Goal: Task Accomplishment & Management: Manage account settings

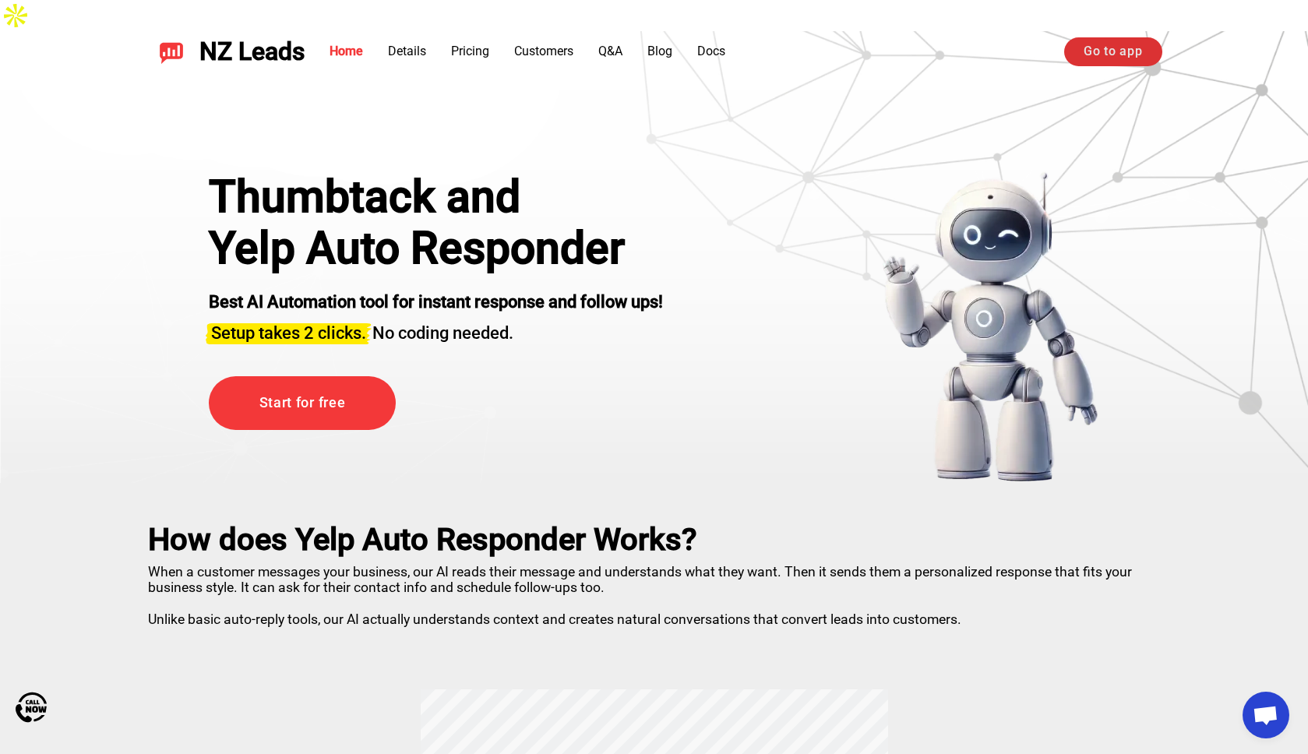
click at [1100, 52] on link "Go to app" at bounding box center [1112, 51] width 97 height 28
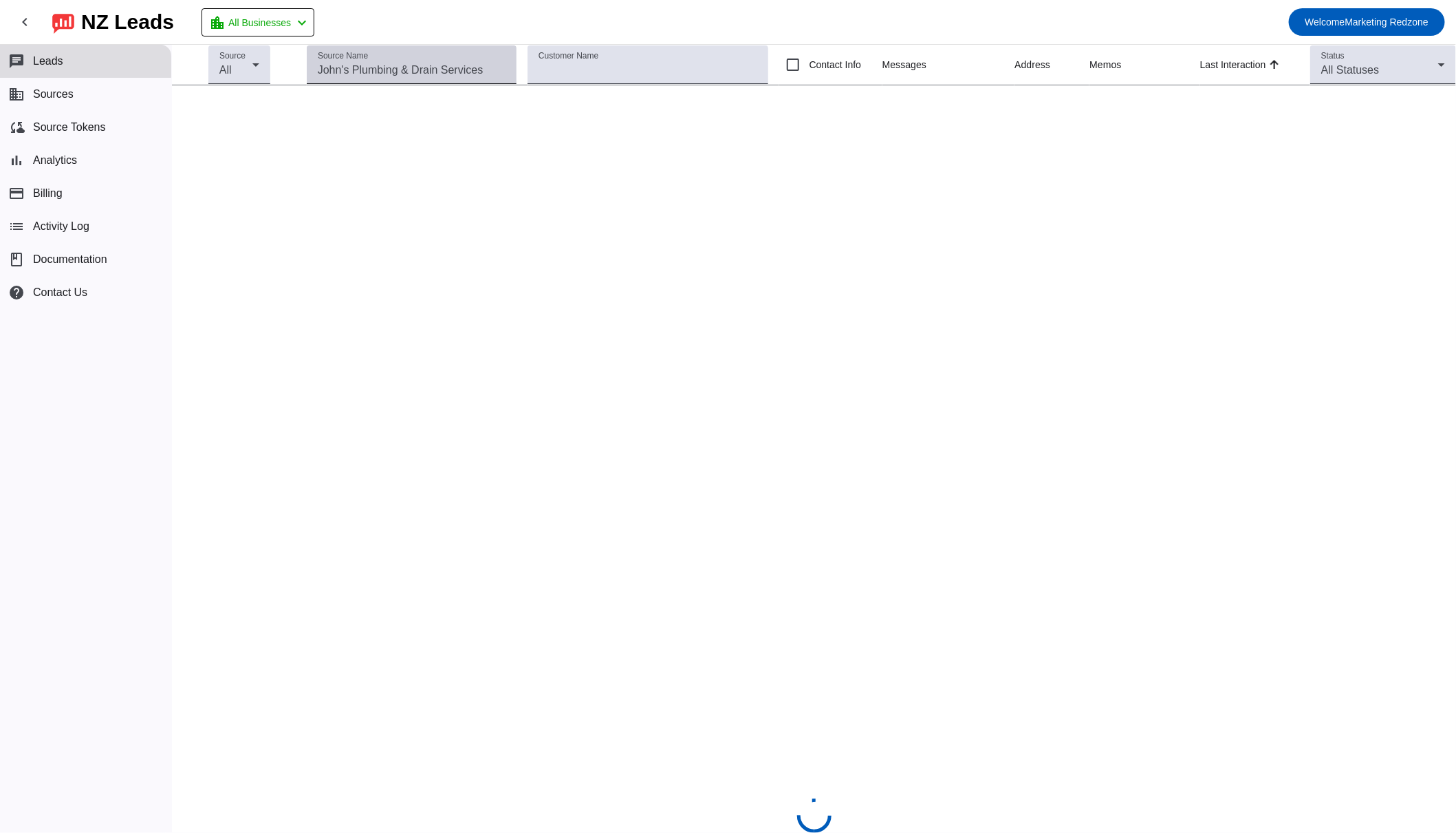
click at [408, 56] on div "Source Name" at bounding box center [411, 64] width 188 height 39
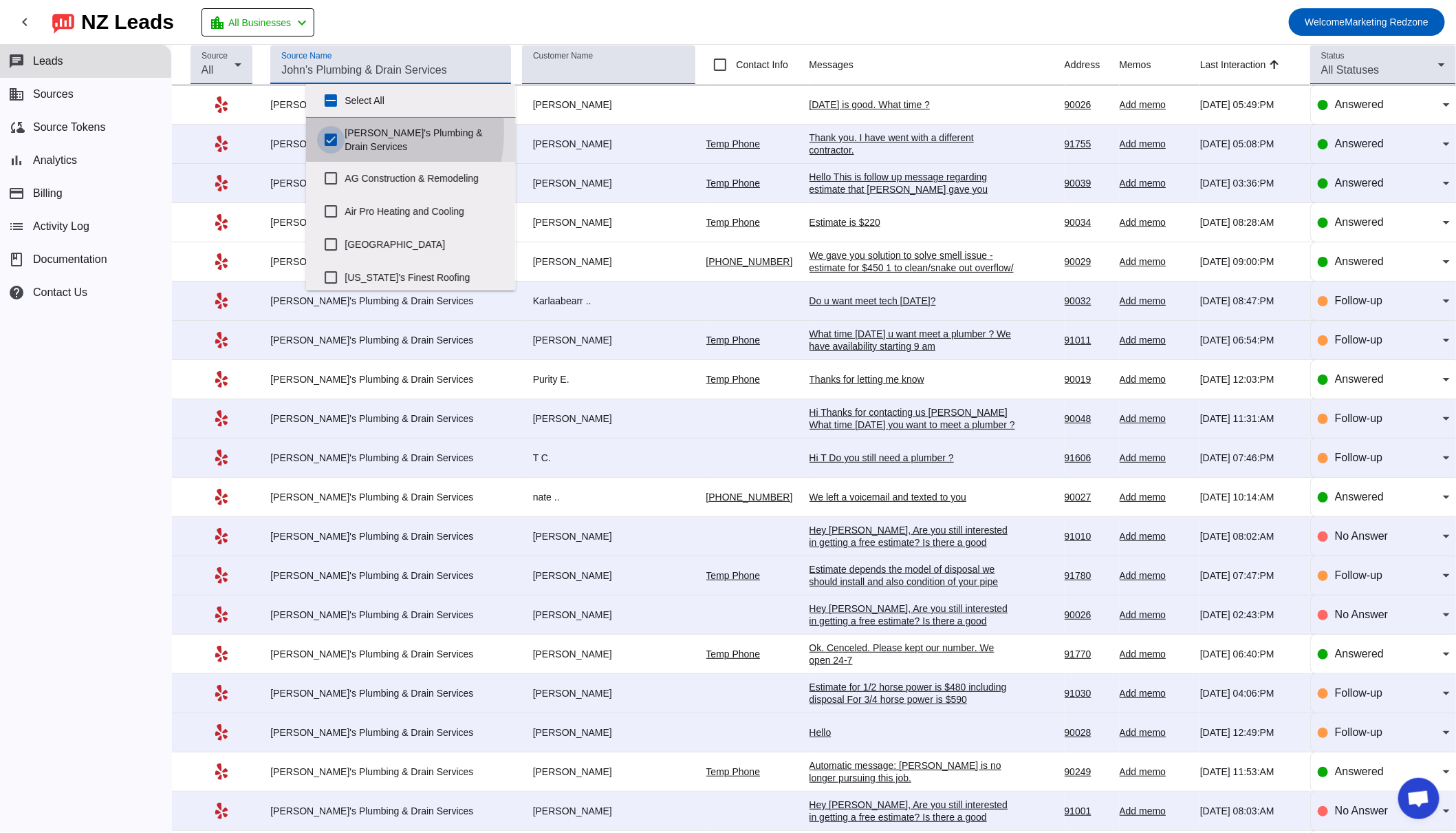
click at [334, 130] on input "[PERSON_NAME]'s Plumbing & Drain Services" at bounding box center [330, 140] width 27 height 27
checkbox input "false"
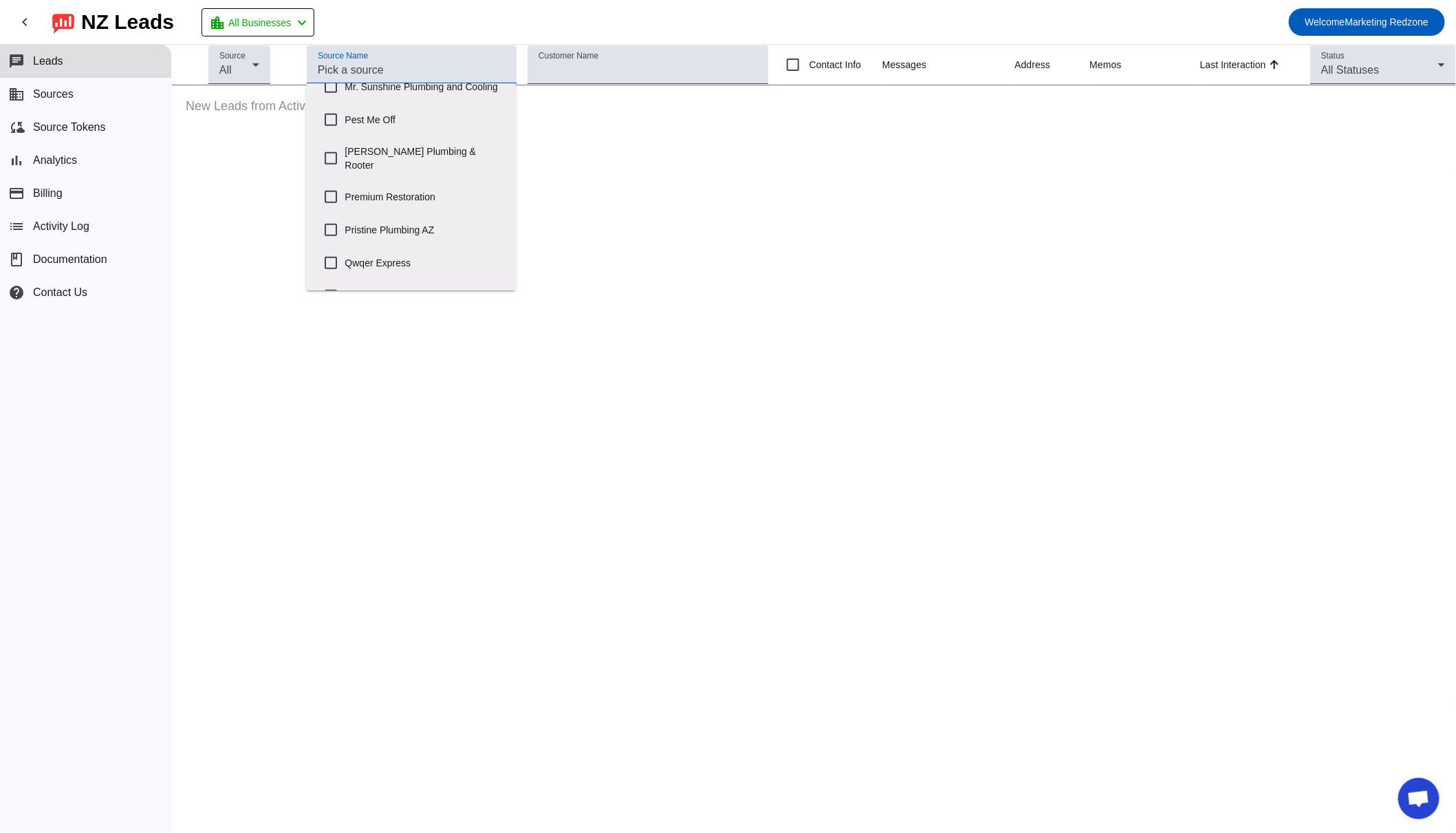
scroll to position [580, 0]
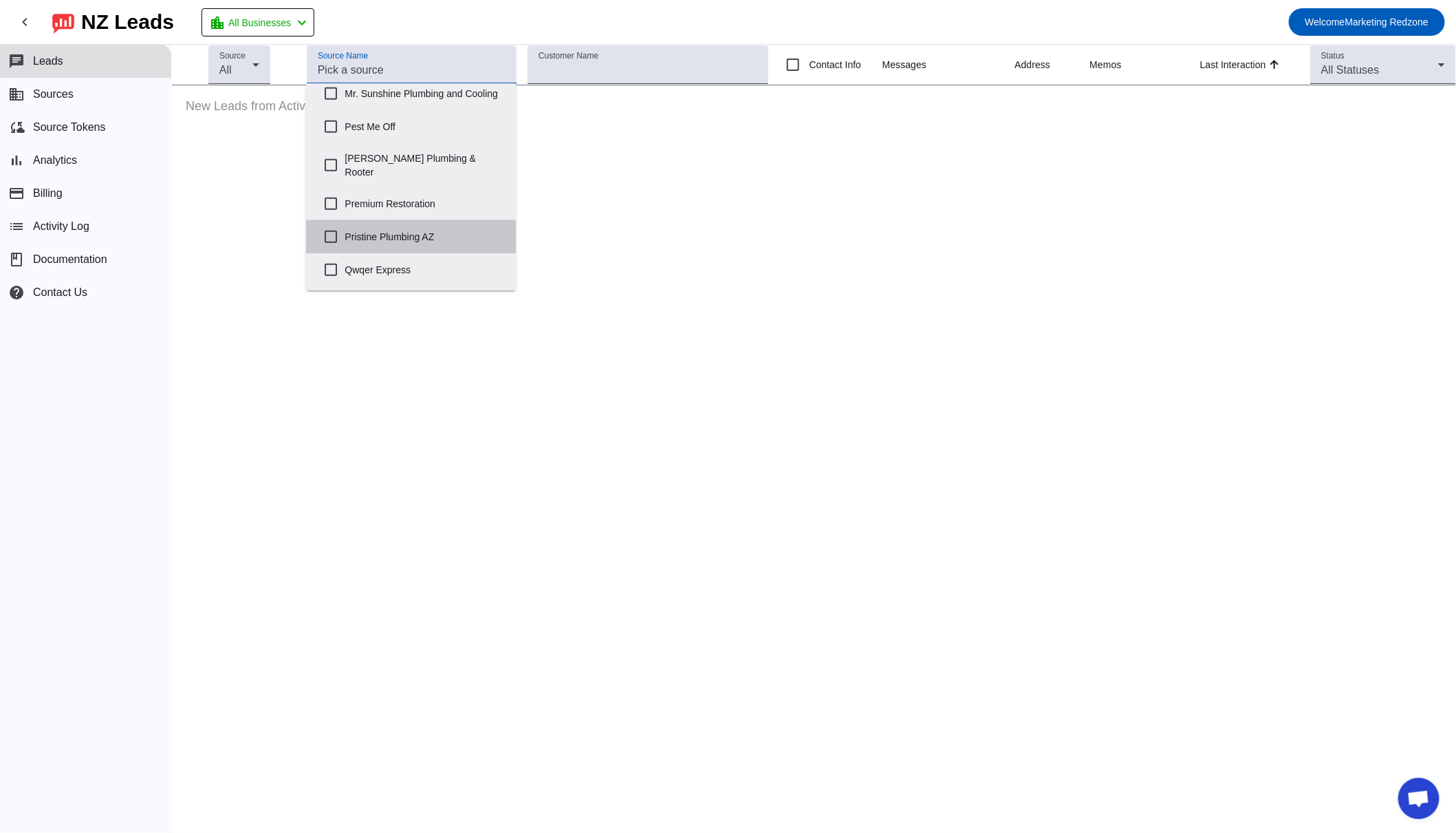
click at [422, 223] on label "Pristine Plumbing AZ" at bounding box center [424, 237] width 160 height 30
click at [344, 223] on input "Pristine Plumbing AZ" at bounding box center [330, 236] width 27 height 27
checkbox input "true"
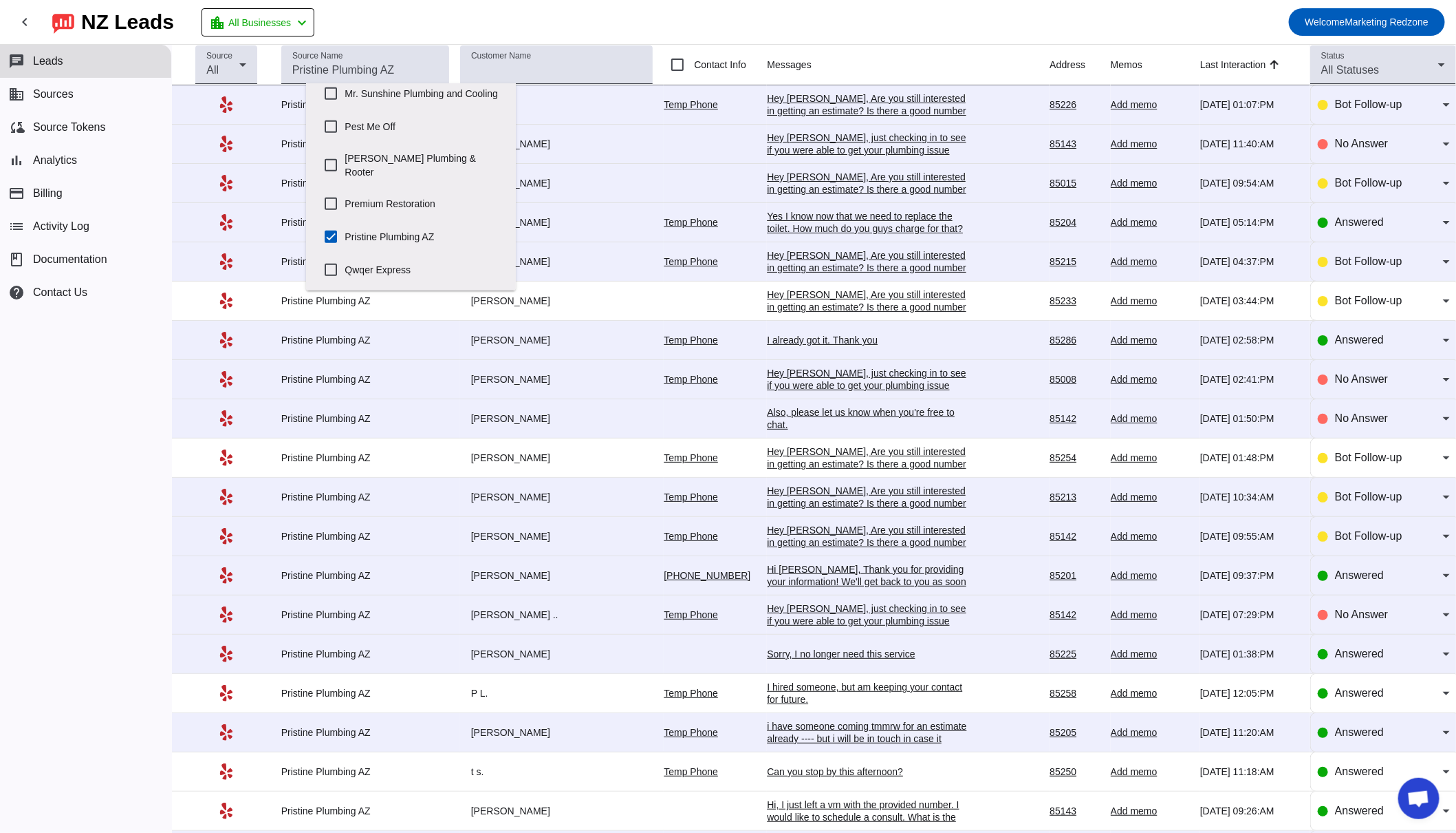
click at [880, 224] on div "Yes I know now that we need to replace the toilet. How much do you guys charge …" at bounding box center [871, 223] width 207 height 25
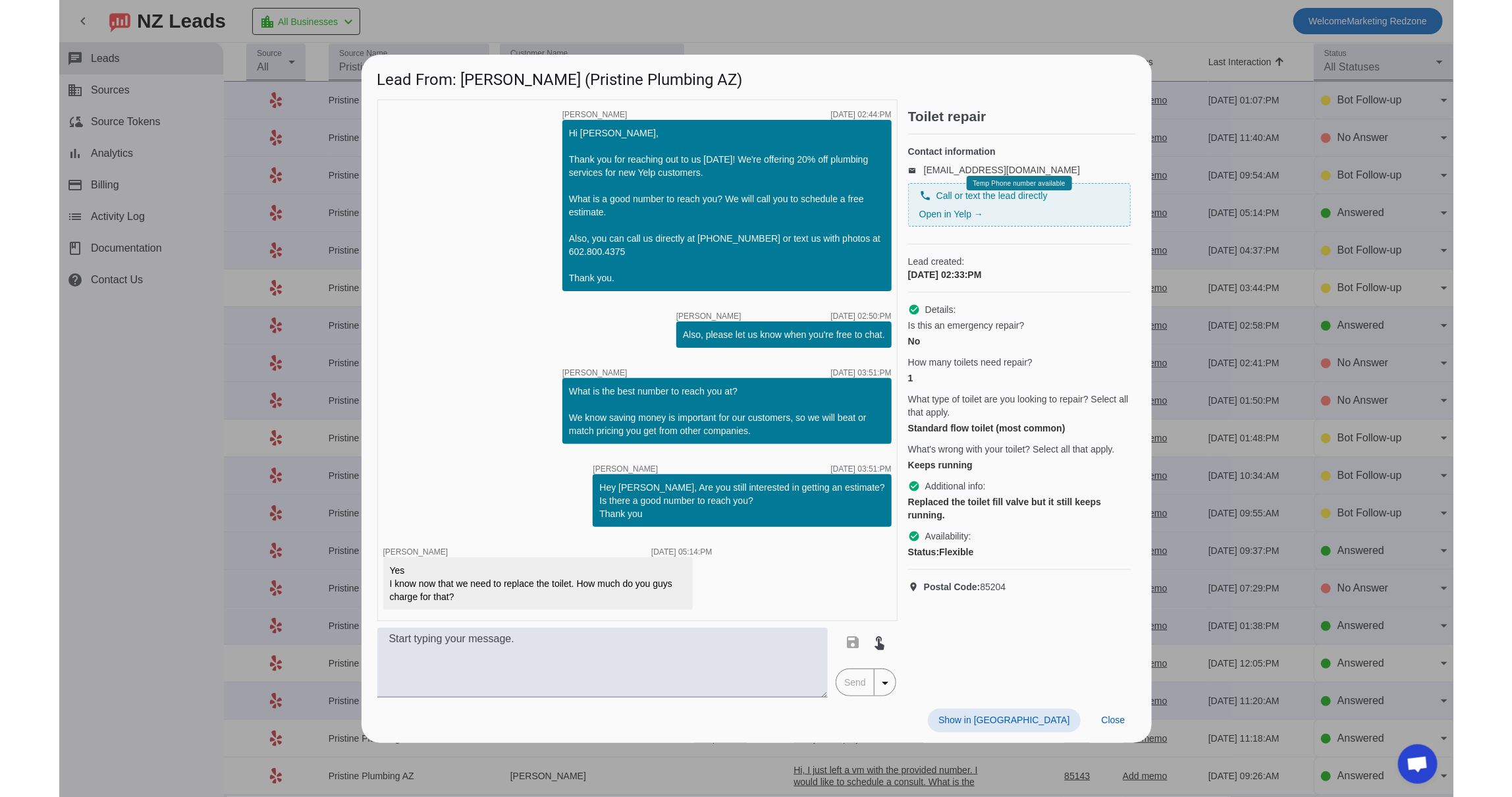
scroll to position [0, 0]
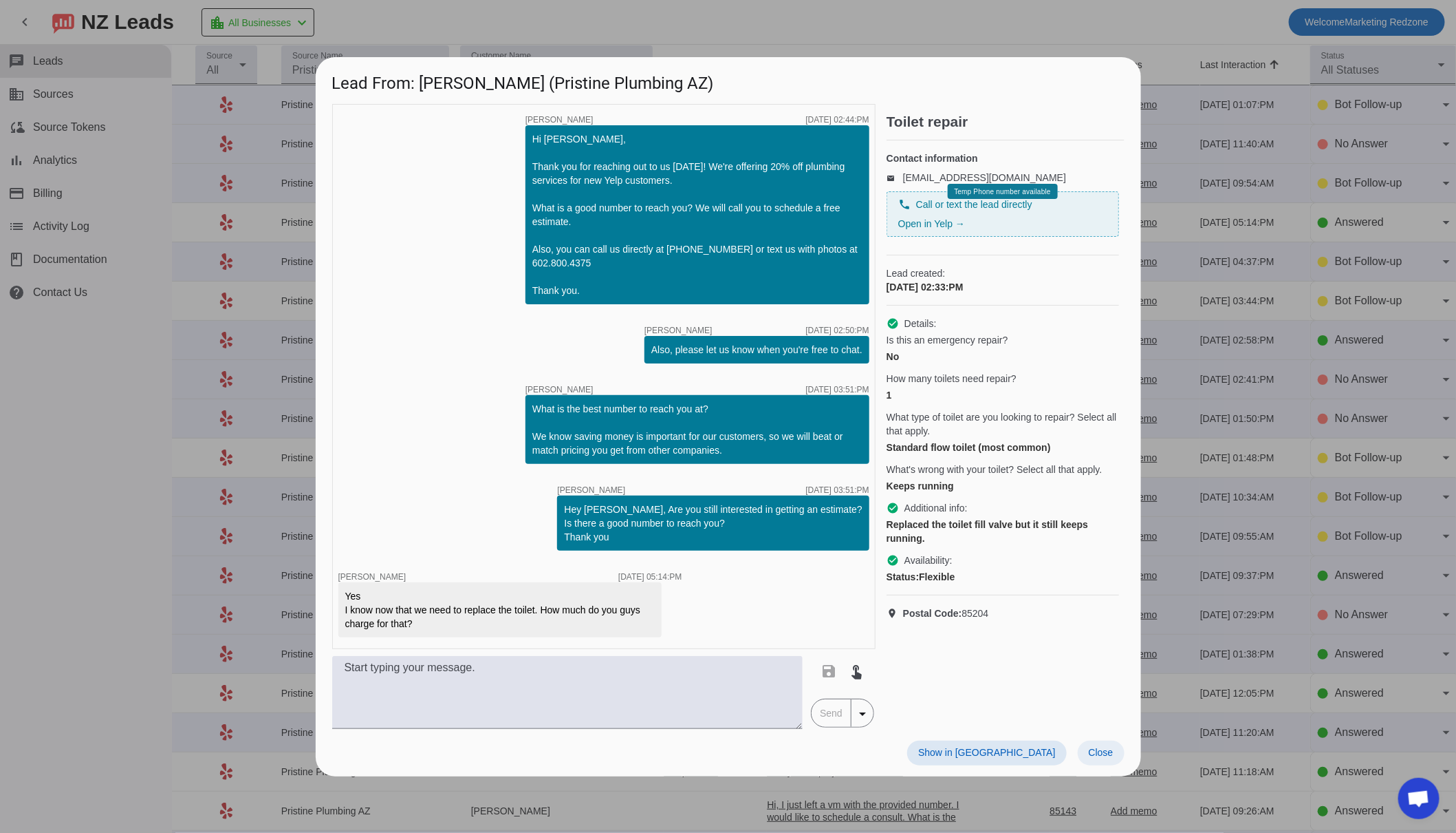
click at [1107, 746] on span "Close" at bounding box center [1101, 752] width 25 height 11
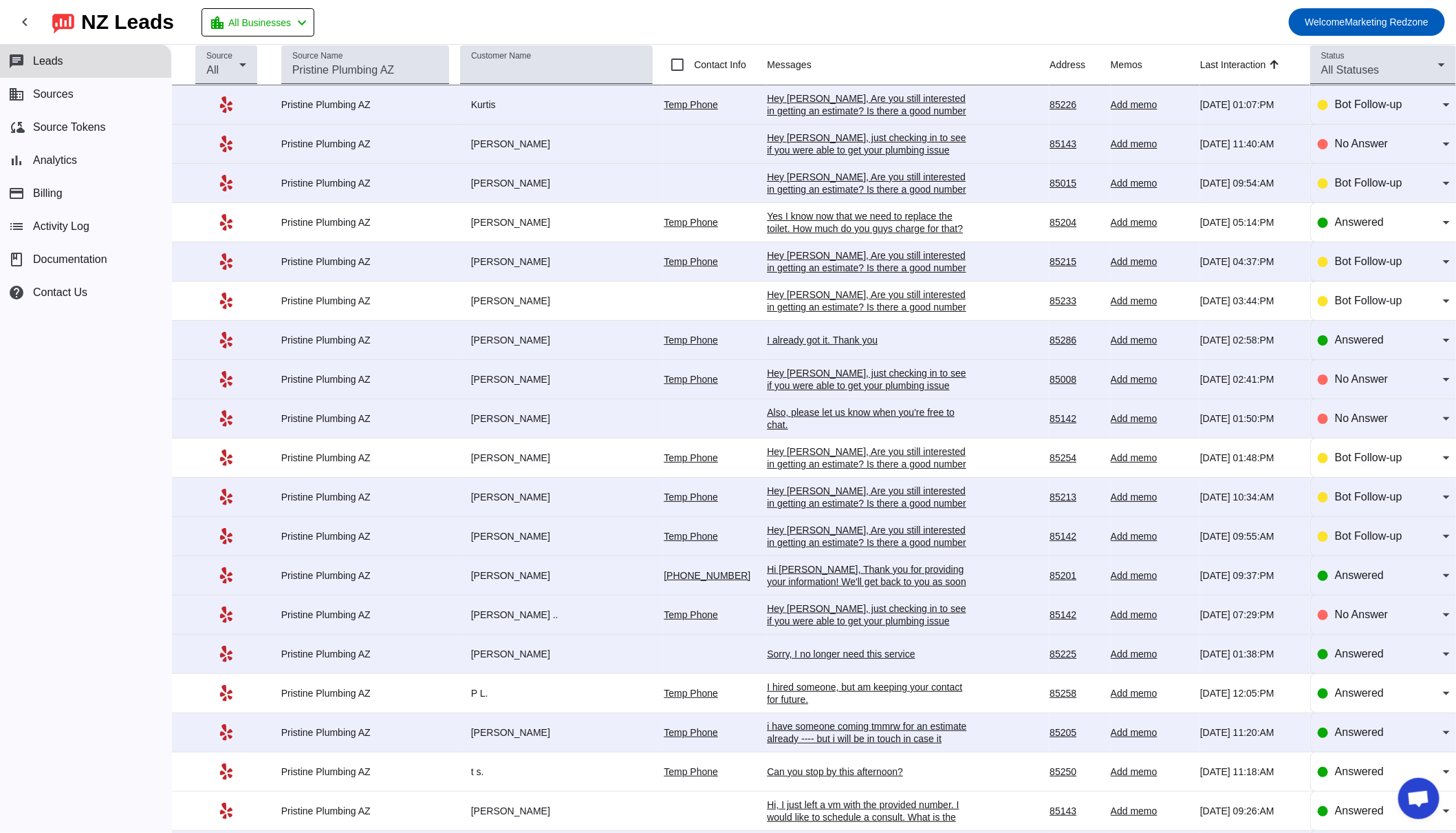
click at [815, 345] on div "I already got it. Thank you" at bounding box center [871, 340] width 207 height 12
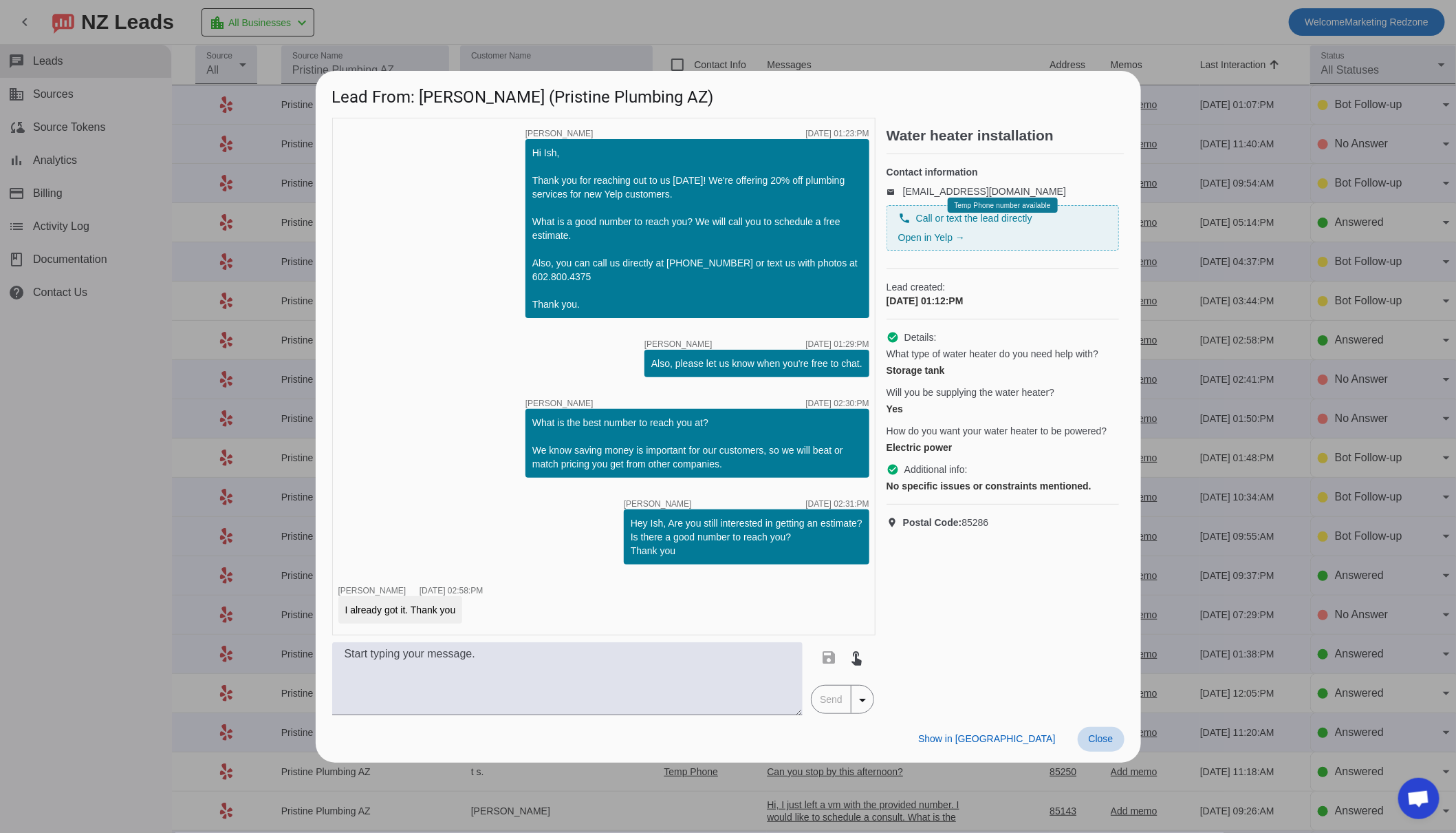
click at [1101, 733] on span "Close" at bounding box center [1101, 738] width 25 height 11
